Goal: Task Accomplishment & Management: Use online tool/utility

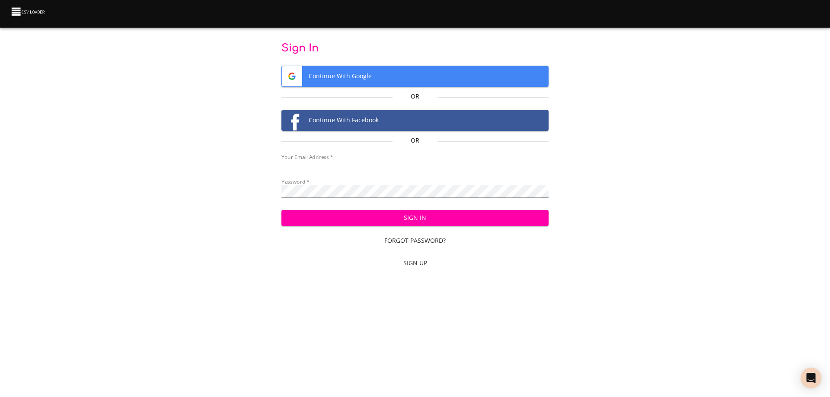
type input "[EMAIL_ADDRESS][DOMAIN_NAME]"
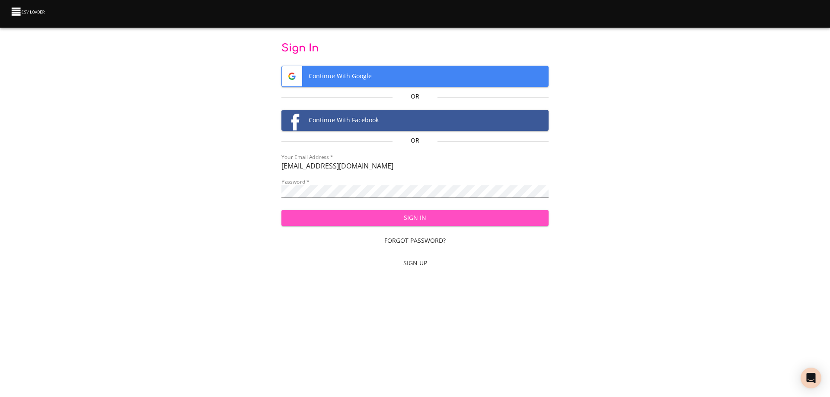
click at [428, 222] on span "Sign In" at bounding box center [415, 218] width 254 height 11
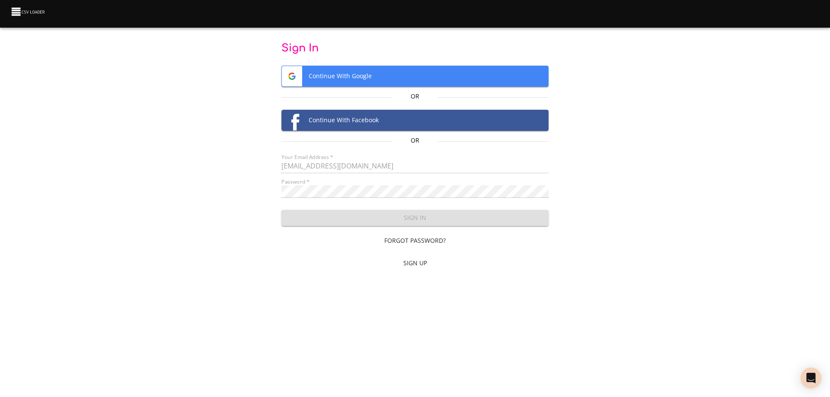
click at [428, 222] on div "Sign In Forgot Password? Sign Up" at bounding box center [415, 237] width 268 height 68
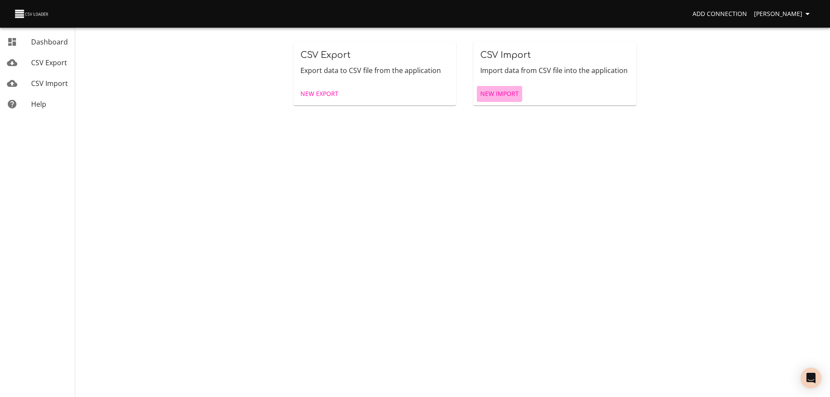
click at [509, 92] on span "New Import" at bounding box center [499, 94] width 38 height 11
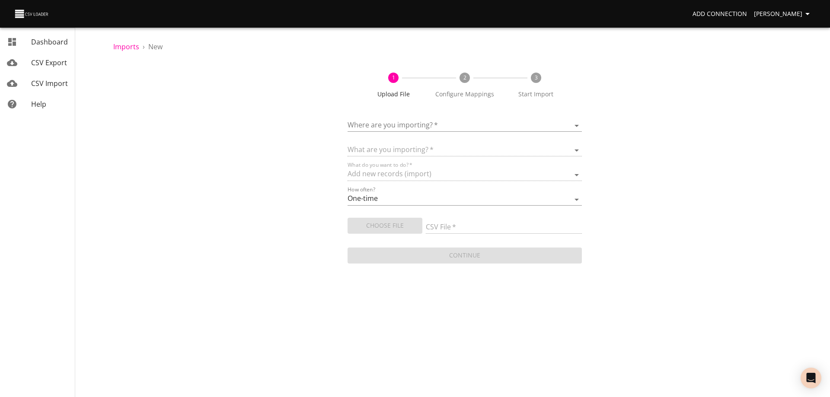
click at [426, 123] on body "Add Connection Wayne Dashboard CSV Export CSV Import Help Imports › New 1 Uploa…" at bounding box center [415, 198] width 830 height 397
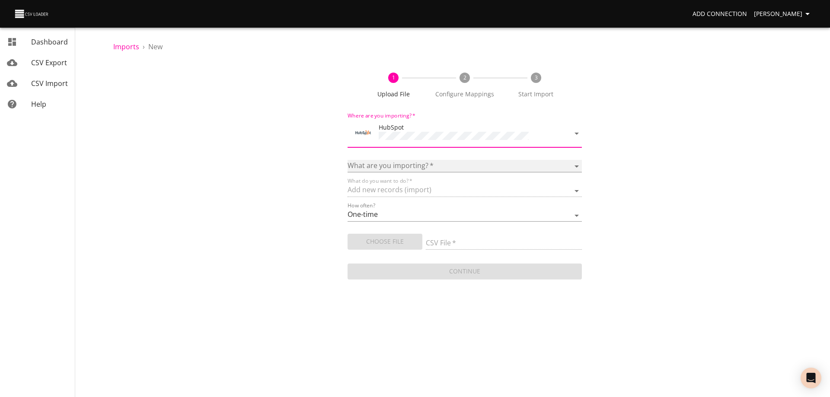
click at [422, 164] on select "Calls Companies Contacts Deals Emails Line items Meetings Notes Products Tasks …" at bounding box center [465, 166] width 234 height 13
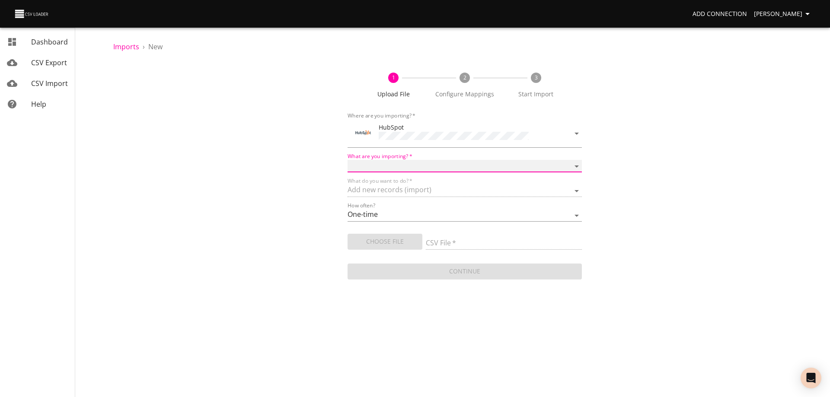
select select "deals"
click at [348, 160] on select "Calls Companies Contacts Deals Emails Line items Meetings Notes Products Tasks …" at bounding box center [465, 166] width 234 height 13
click at [378, 240] on span "Choose File" at bounding box center [385, 242] width 61 height 11
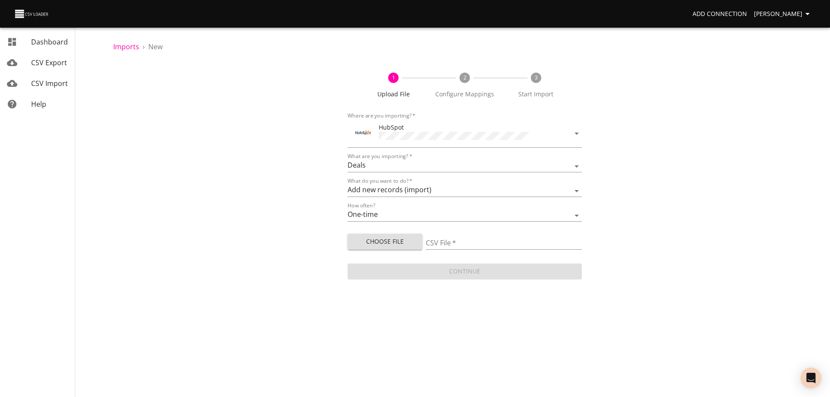
type input "Doctor Daily Sales 09222025.csv"
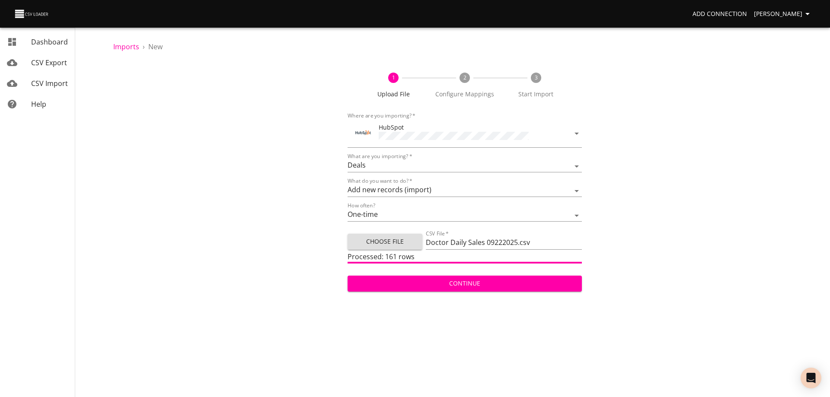
click at [477, 287] on span "Continue" at bounding box center [465, 283] width 221 height 11
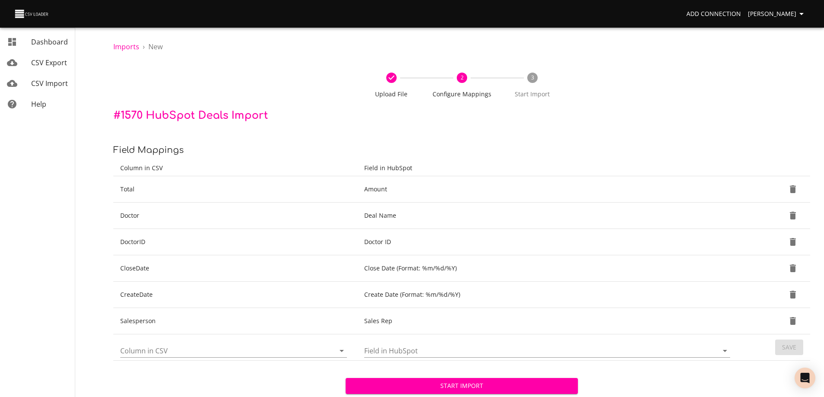
click at [473, 384] on span "Start Import" at bounding box center [461, 386] width 218 height 11
